Goal: Information Seeking & Learning: Learn about a topic

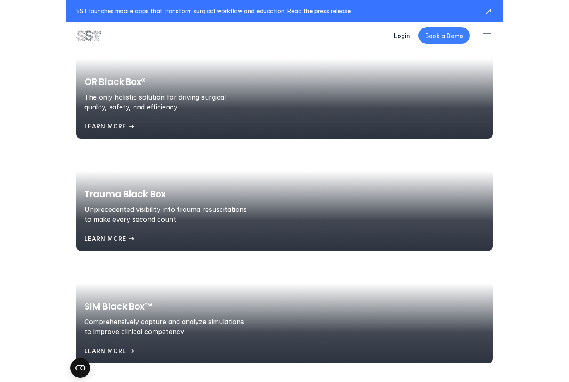
scroll to position [1061, 0]
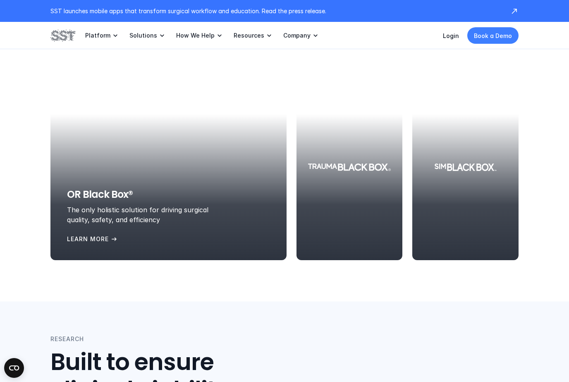
click at [364, 181] on div at bounding box center [349, 167] width 106 height 186
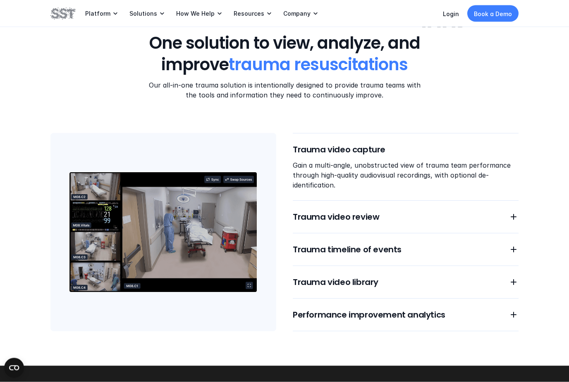
scroll to position [655, 0]
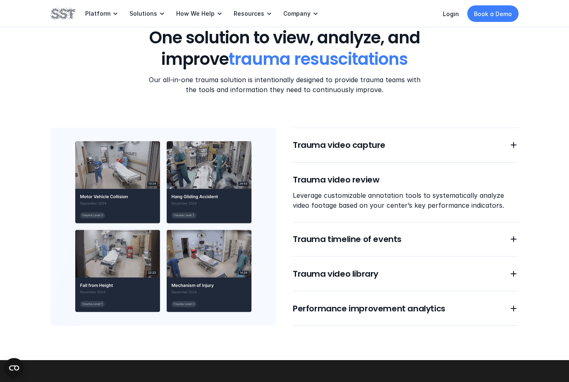
click at [114, 182] on img at bounding box center [163, 227] width 226 height 198
click at [365, 192] on p "Leverage customizable annotation tools to systematically analyze video footage …" at bounding box center [406, 200] width 226 height 20
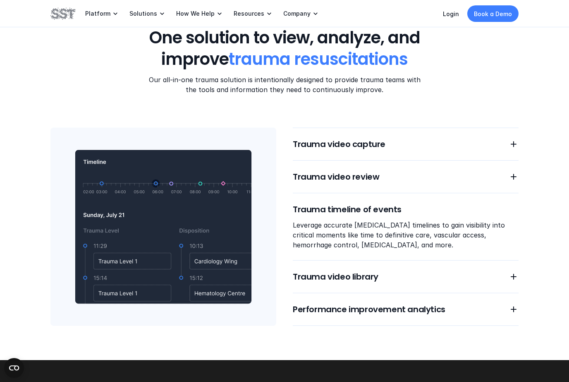
click at [371, 278] on h6 "Trauma video library" at bounding box center [396, 277] width 206 height 12
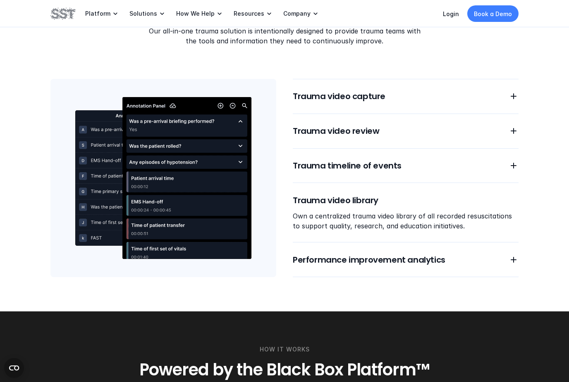
scroll to position [703, 0]
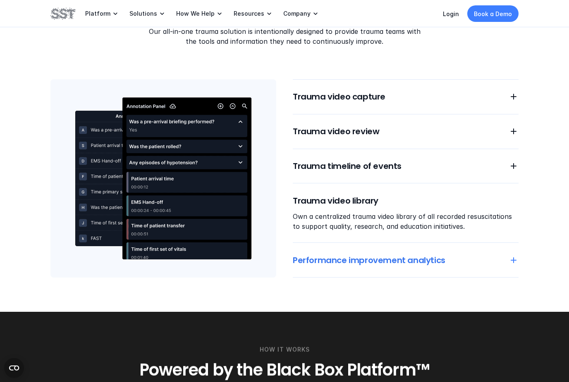
click at [402, 259] on h6 "Performance improvement analytics" at bounding box center [396, 261] width 206 height 12
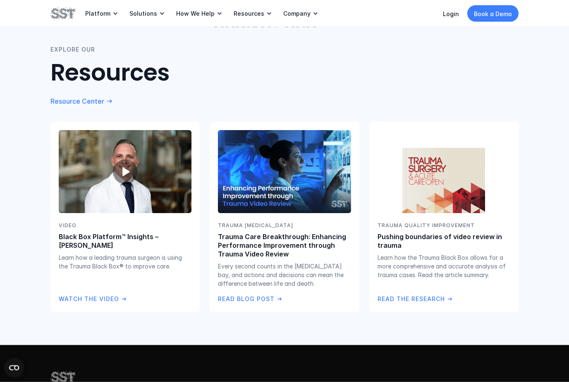
scroll to position [1481, 0]
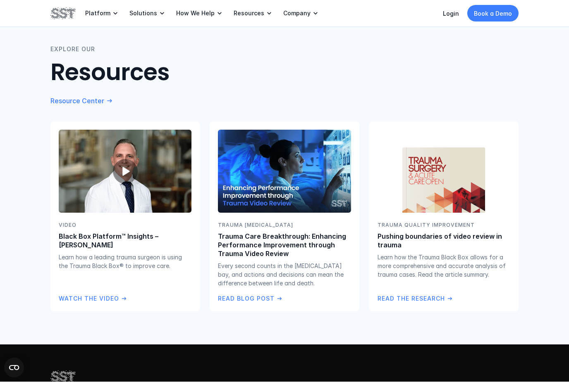
scroll to position [1482, 0]
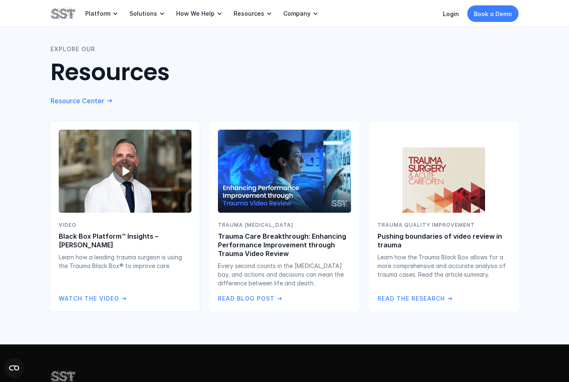
click at [124, 171] on span "play_arrow" at bounding box center [125, 171] width 17 height 17
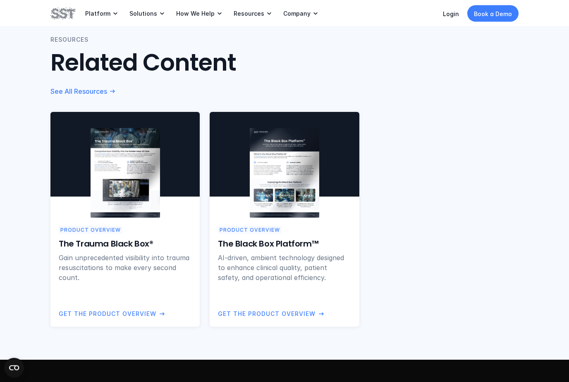
scroll to position [638, 0]
click at [128, 382] on html "Consent Details [#IABV2SETTINGS#] About This website uses cookies We use cookie…" at bounding box center [284, 8] width 569 height 1293
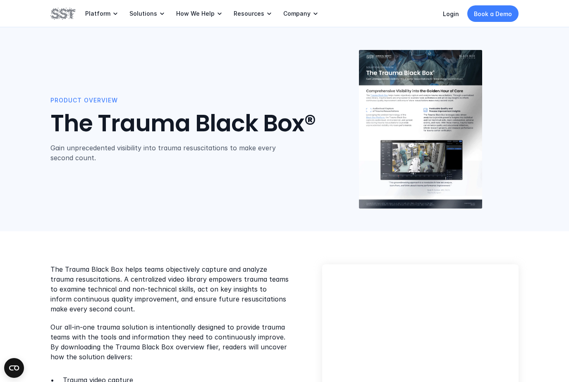
click at [424, 153] on img at bounding box center [419, 129] width 123 height 159
